Goal: Find contact information: Find contact information

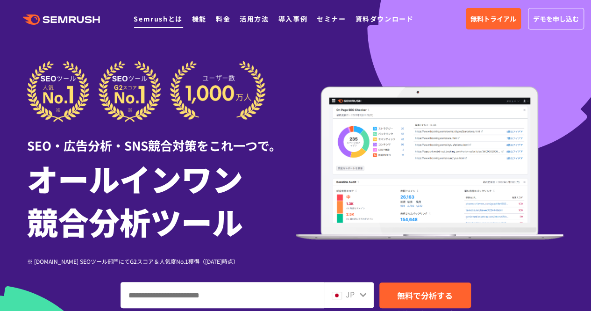
click at [176, 19] on link "Semrushとは" at bounding box center [158, 18] width 49 height 9
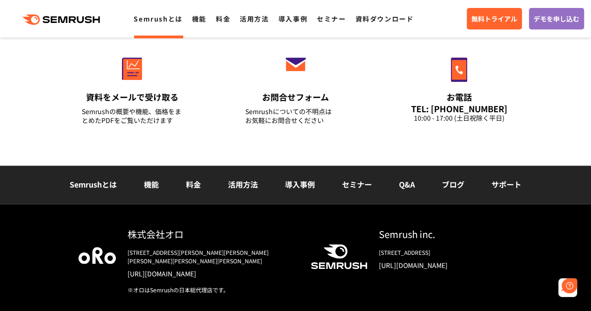
scroll to position [2359, 0]
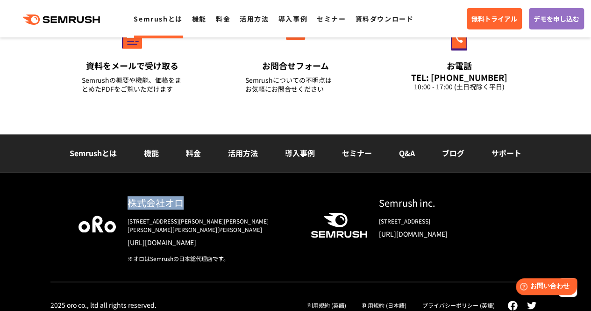
drag, startPoint x: 190, startPoint y: 203, endPoint x: 123, endPoint y: 206, distance: 66.9
click at [123, 206] on div "株式会社オロ [STREET_ADDRESS][PERSON_NAME][PERSON_NAME][PERSON_NAME][PERSON_NAME][PER…" at bounding box center [206, 229] width 180 height 67
copy div "株式会社オロ"
